Goal: Information Seeking & Learning: Learn about a topic

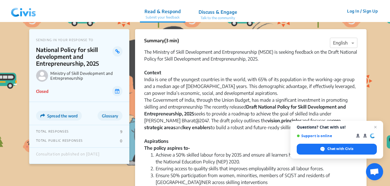
click at [82, 62] on p "National Policy for skill development and Entrepreneurship, 2025" at bounding box center [74, 56] width 76 height 21
click at [117, 51] on icon at bounding box center [117, 51] width 4 height 5
click at [374, 127] on span "Close chat" at bounding box center [375, 127] width 7 height 7
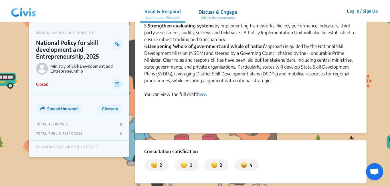
scroll to position [563, 0]
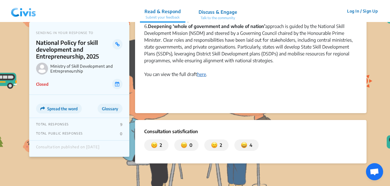
click at [203, 71] on link "here" at bounding box center [201, 74] width 9 height 6
